Goal: Check status: Check status

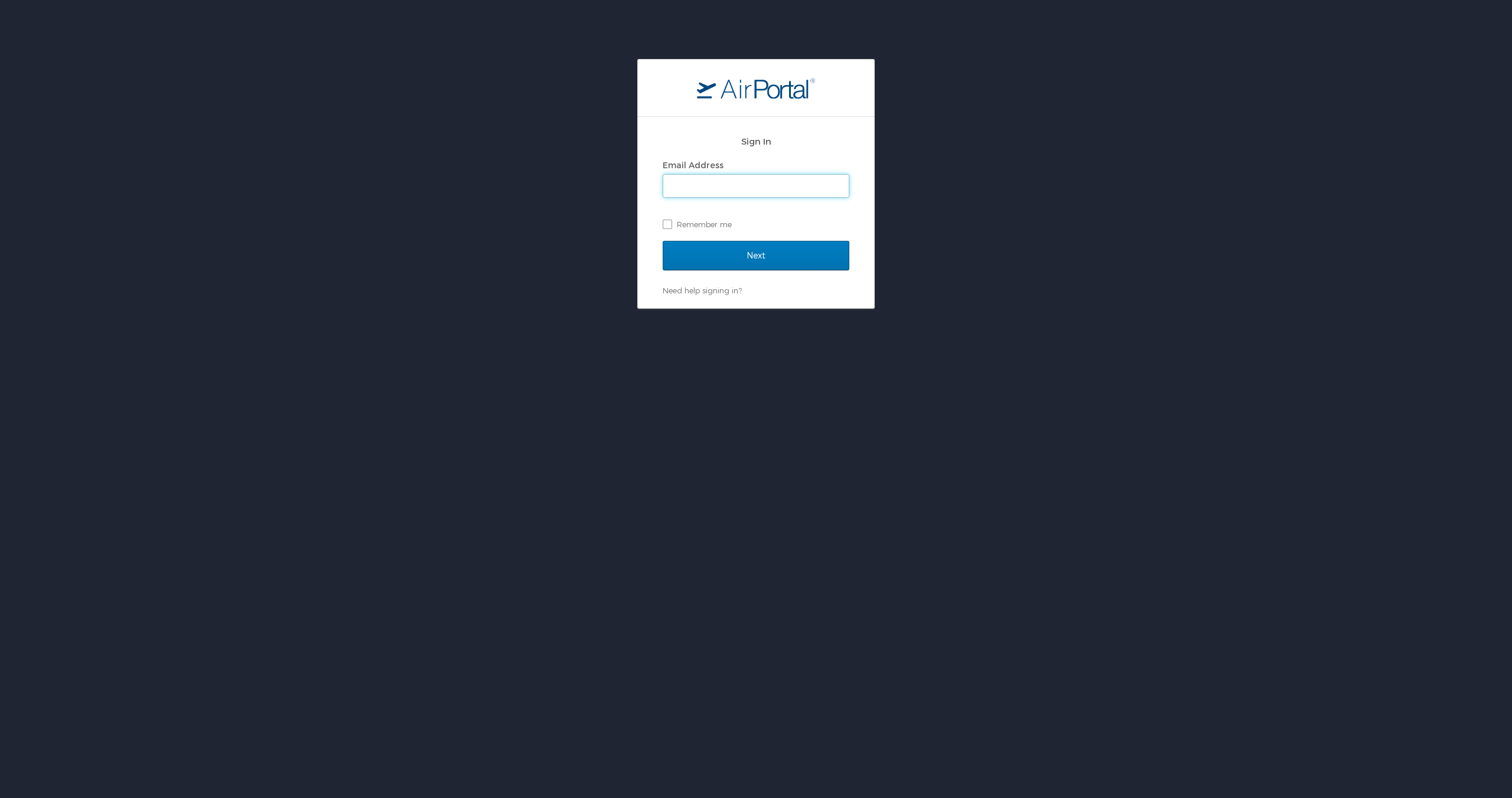
type input "jarmstrong4@mcneese.edu"
click at [759, 254] on input "Next" at bounding box center [756, 255] width 187 height 29
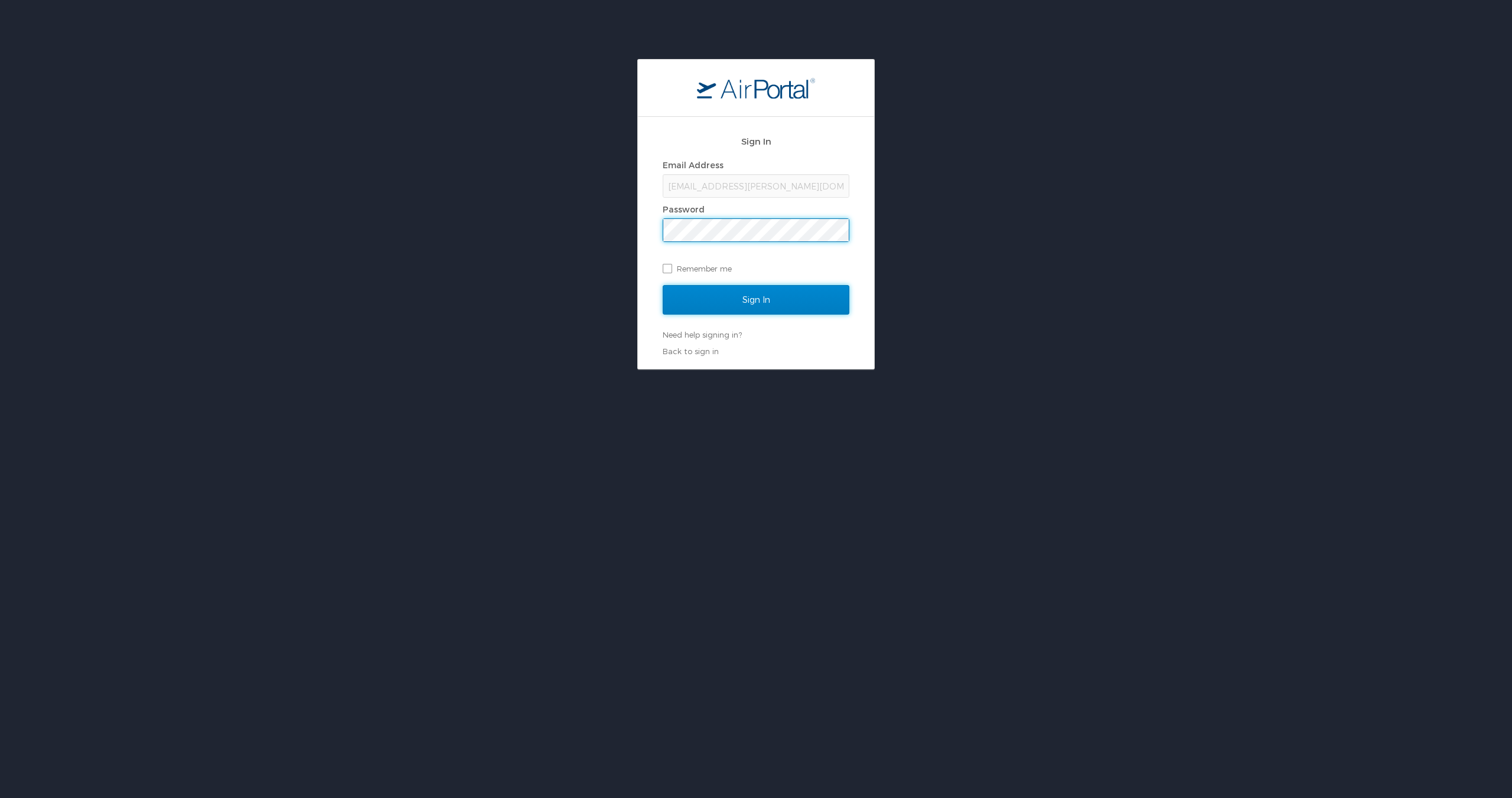
click at [738, 299] on input "Sign In" at bounding box center [756, 300] width 187 height 29
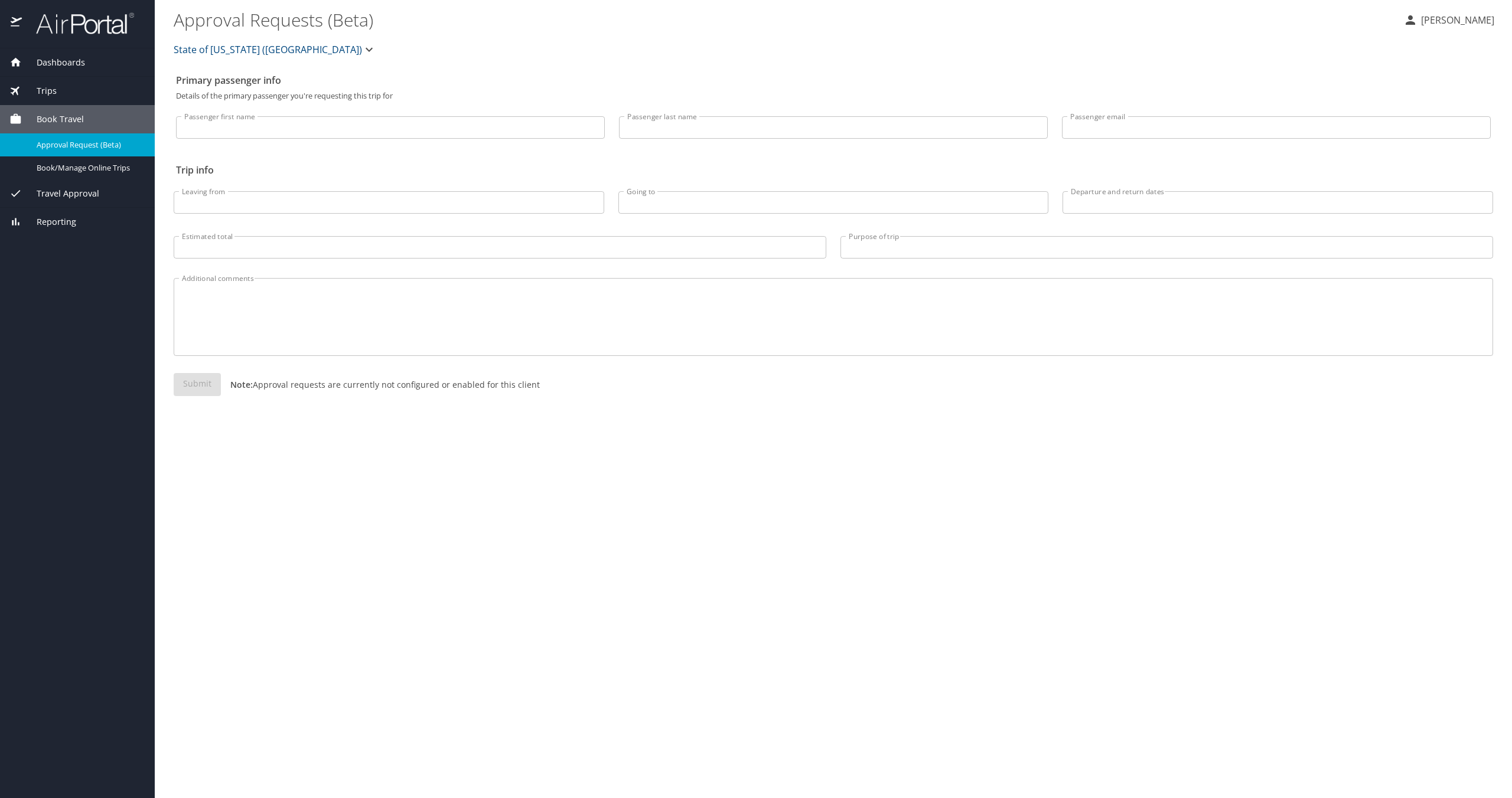
click at [82, 88] on div "Trips" at bounding box center [77, 90] width 136 height 13
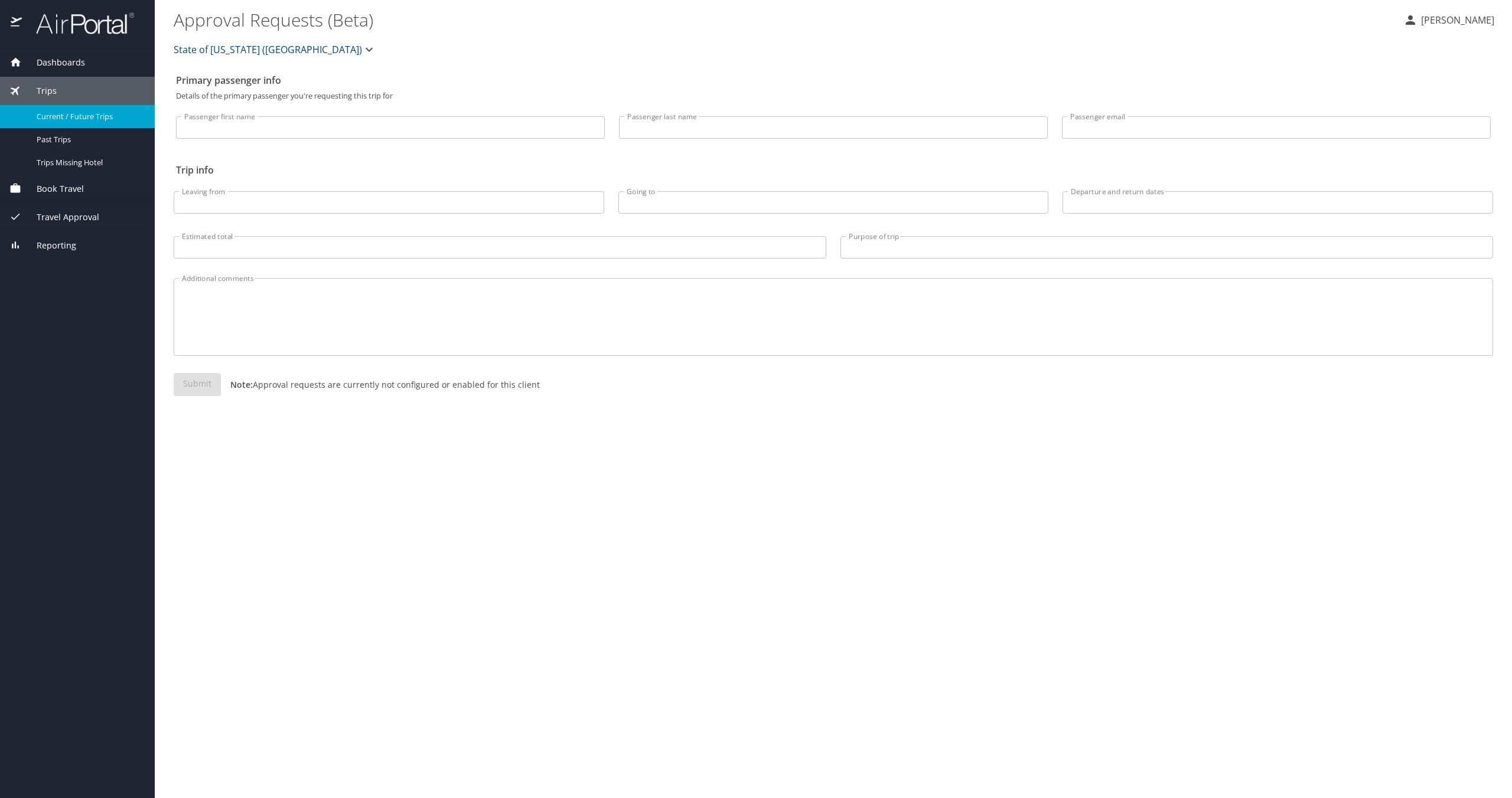
click at [65, 115] on span "Current / Future Trips" at bounding box center [88, 117] width 104 height 11
